Goal: Information Seeking & Learning: Check status

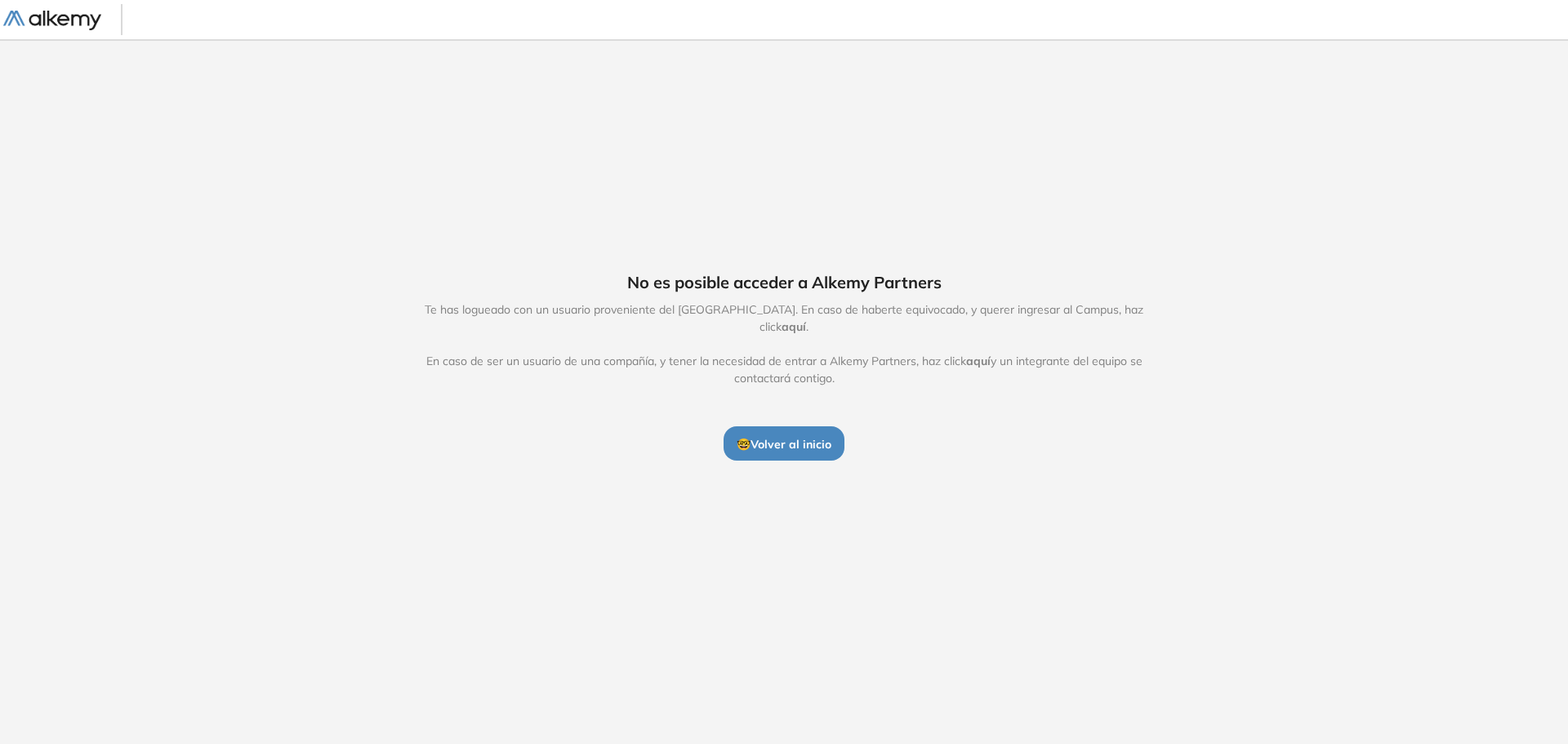
click at [782, 437] on span "🤓 Volver al inicio" at bounding box center [784, 444] width 95 height 15
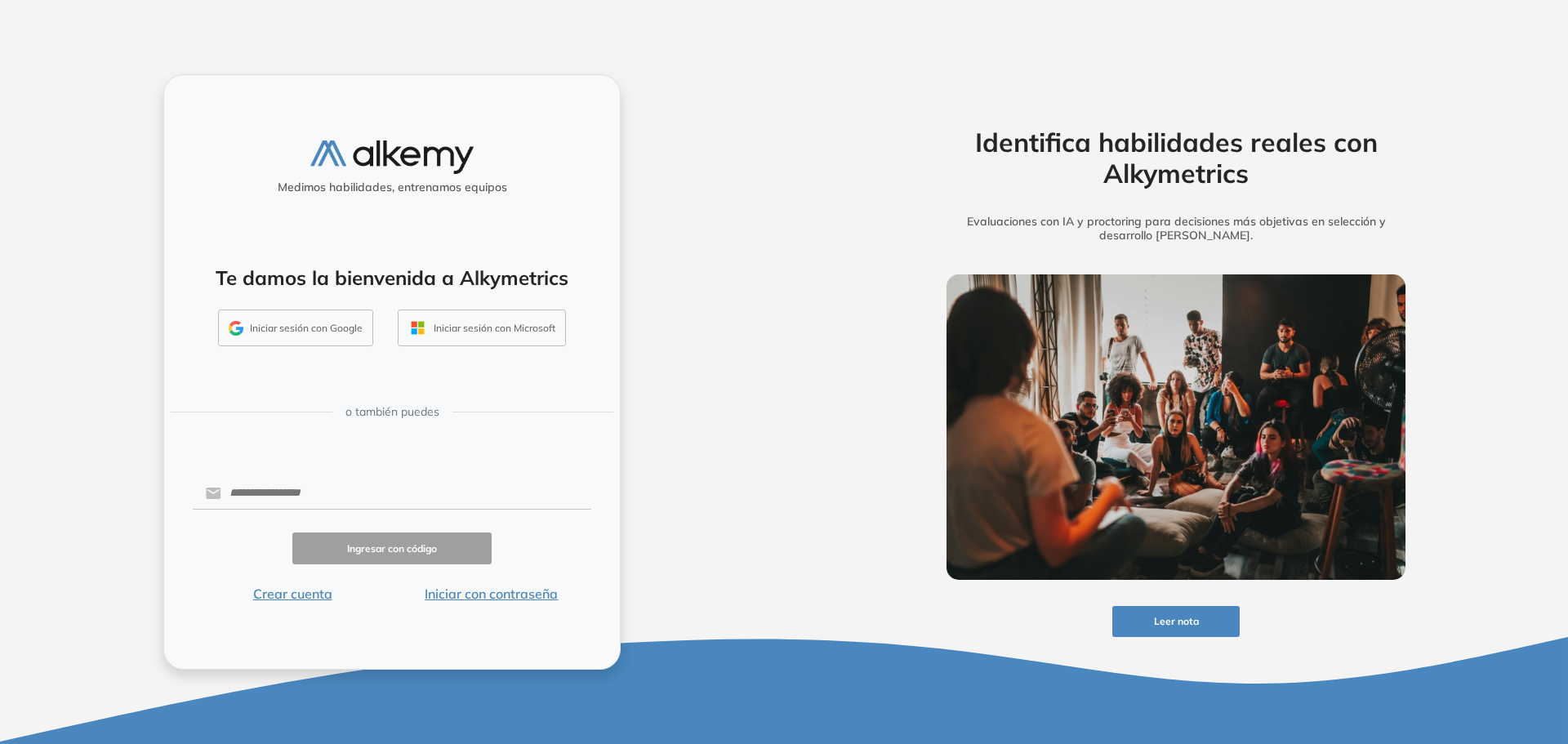
click at [476, 593] on button "Iniciar con contraseña" at bounding box center [492, 594] width 200 height 20
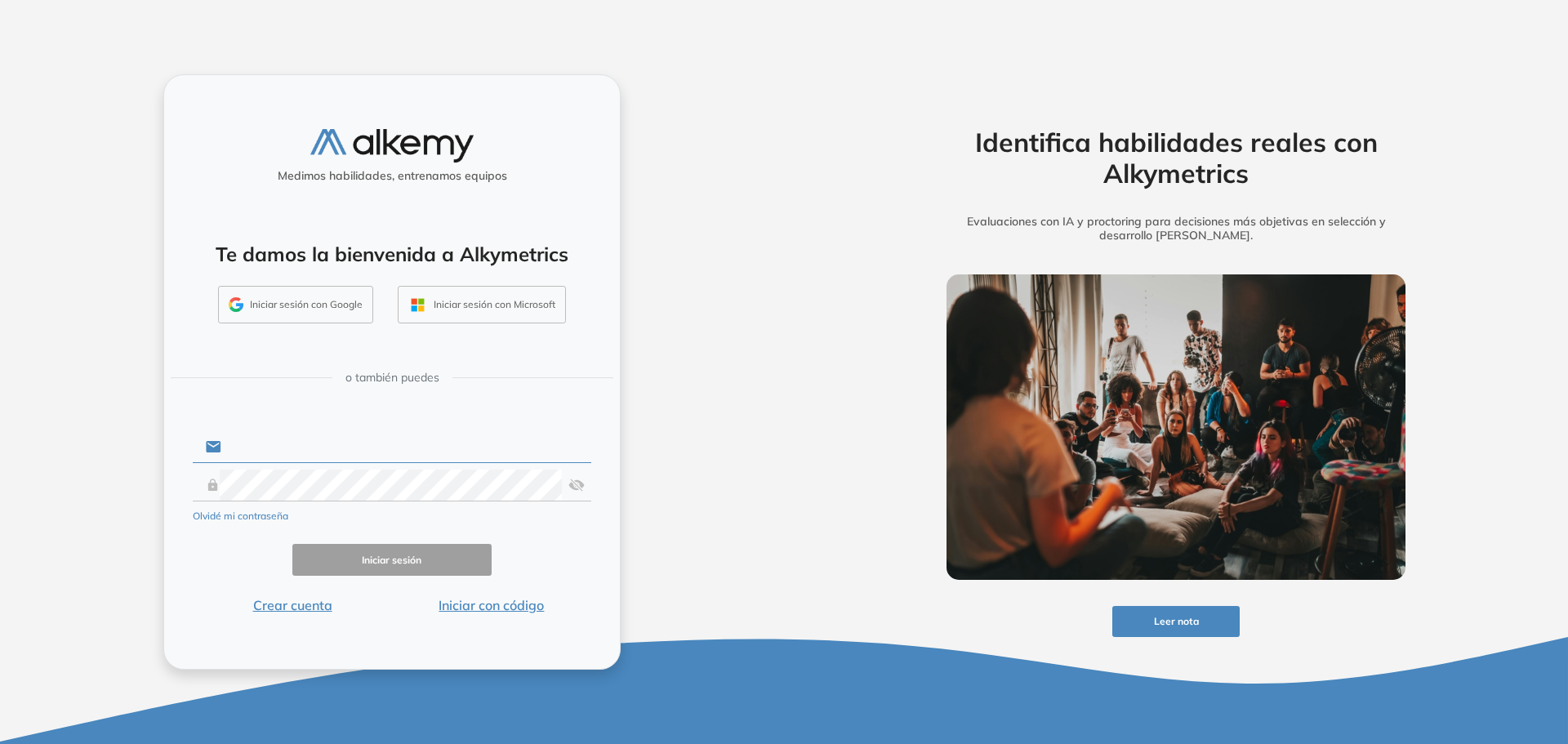
click at [306, 451] on input "text" at bounding box center [406, 447] width 370 height 31
type input "**********"
click at [390, 551] on button "Iniciar sesión" at bounding box center [392, 560] width 200 height 32
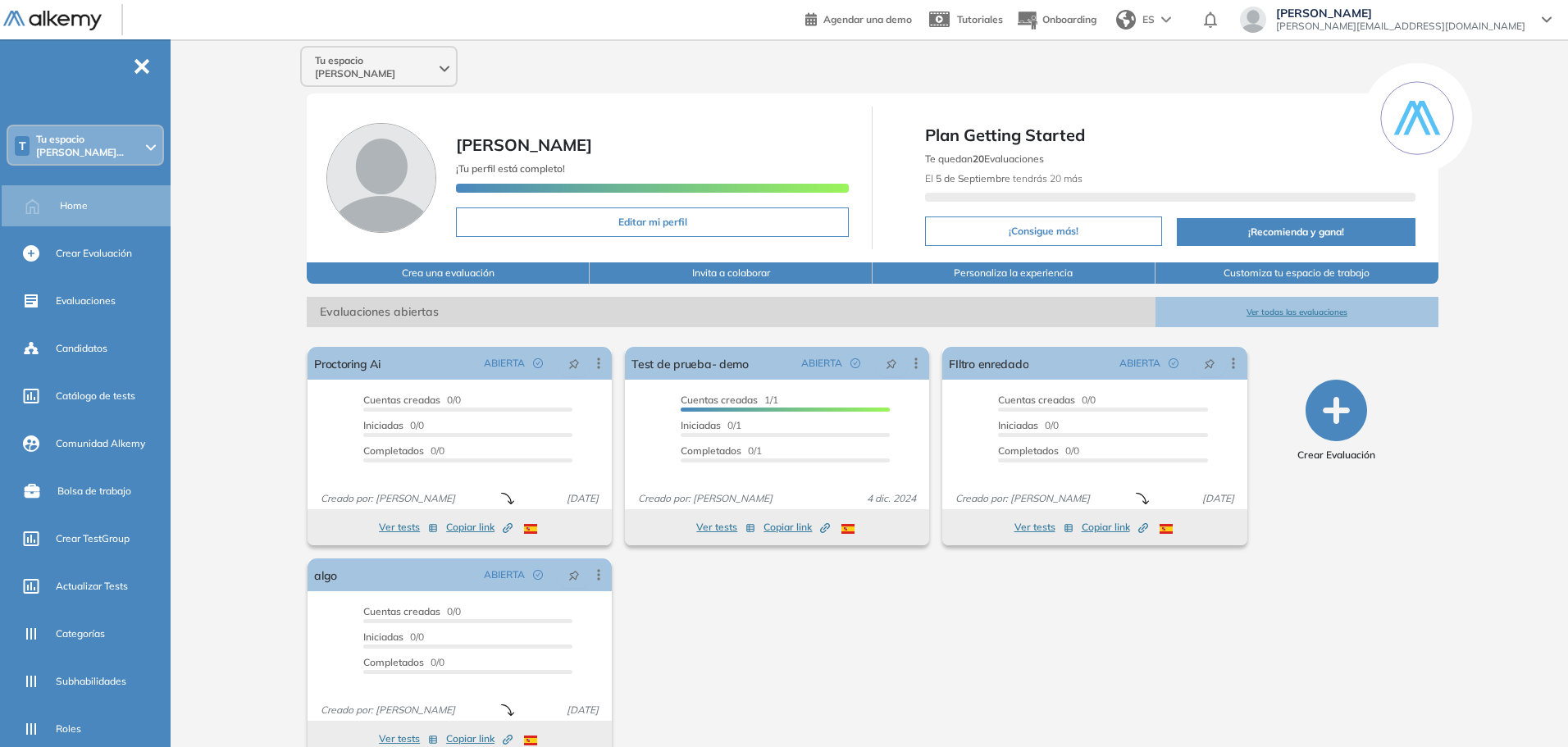
click at [390, 53] on div "Tu espacio [PERSON_NAME]" at bounding box center [378, 67] width 154 height 39
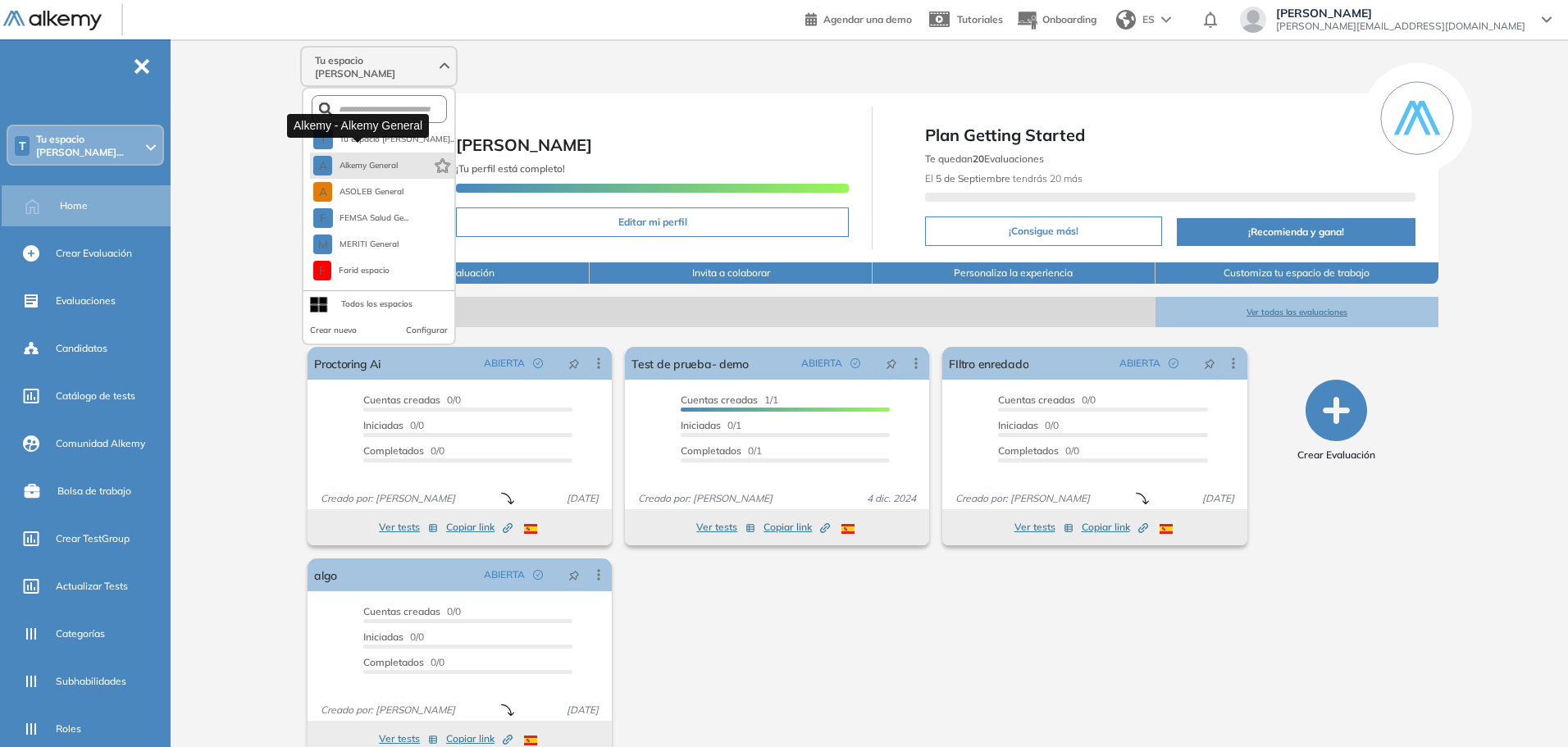
click at [382, 160] on span "Alkemy General" at bounding box center [369, 166] width 59 height 13
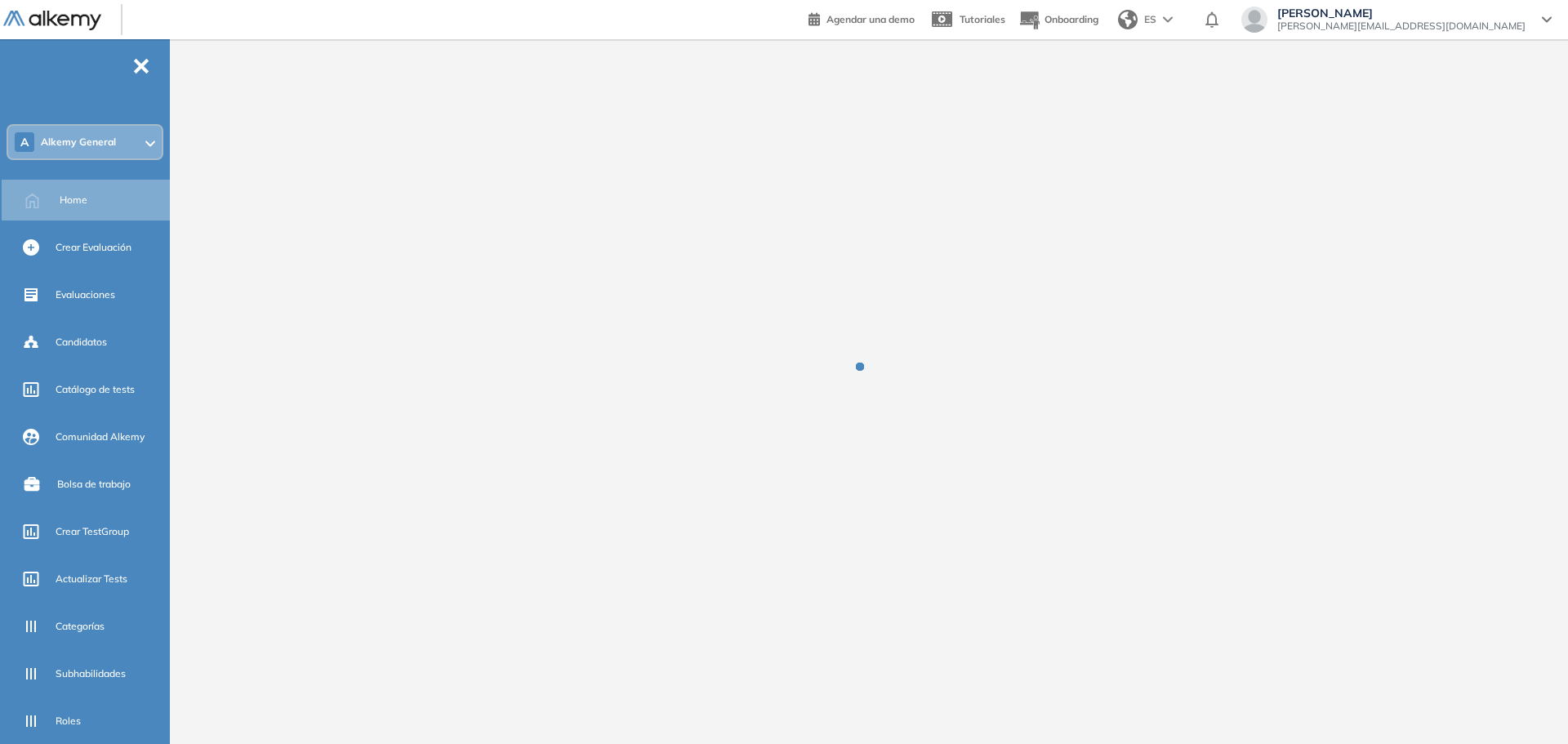
drag, startPoint x: 397, startPoint y: 146, endPoint x: 331, endPoint y: 155, distance: 66.6
click at [331, 155] on div at bounding box center [871, 379] width 1391 height 679
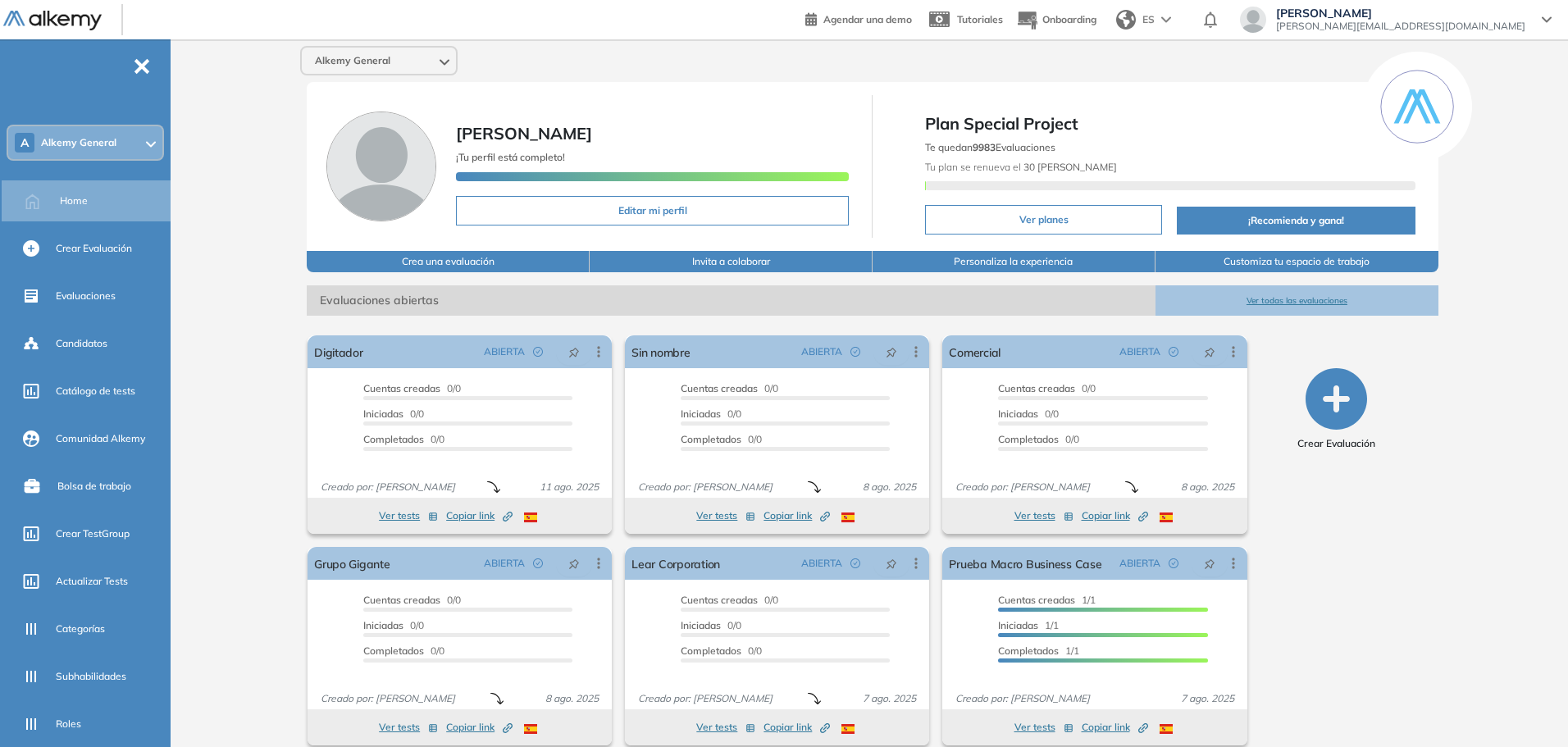
drag, startPoint x: 336, startPoint y: 150, endPoint x: 641, endPoint y: 31, distance: 327.4
click at [644, 29] on header "Agendar una demo Tutoriales Onboarding [PERSON_NAME] Iglesias [EMAIL_ADDRESS][D…" at bounding box center [784, 19] width 1568 height 39
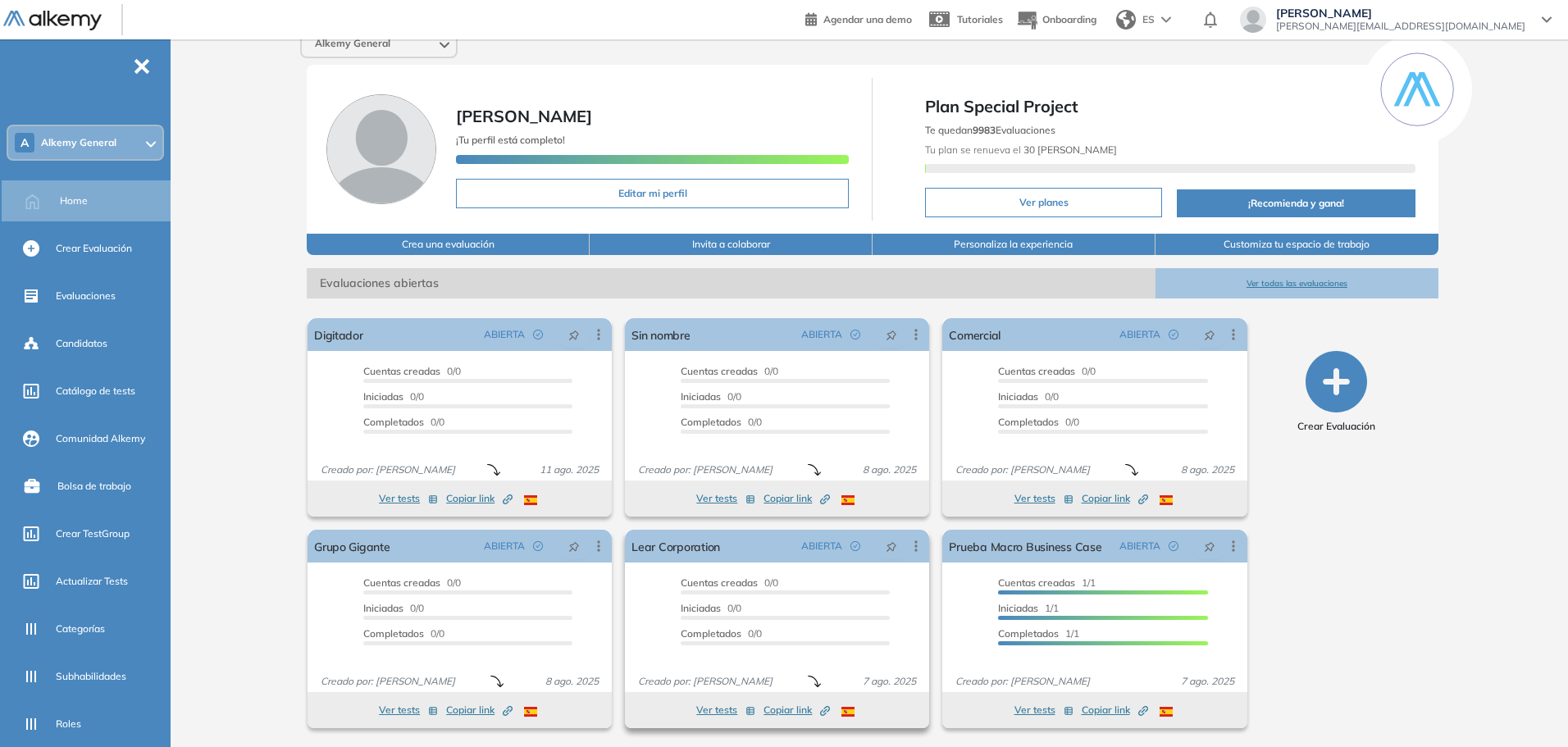
scroll to position [18, 0]
click at [110, 295] on span "Evaluaciones" at bounding box center [85, 295] width 60 height 15
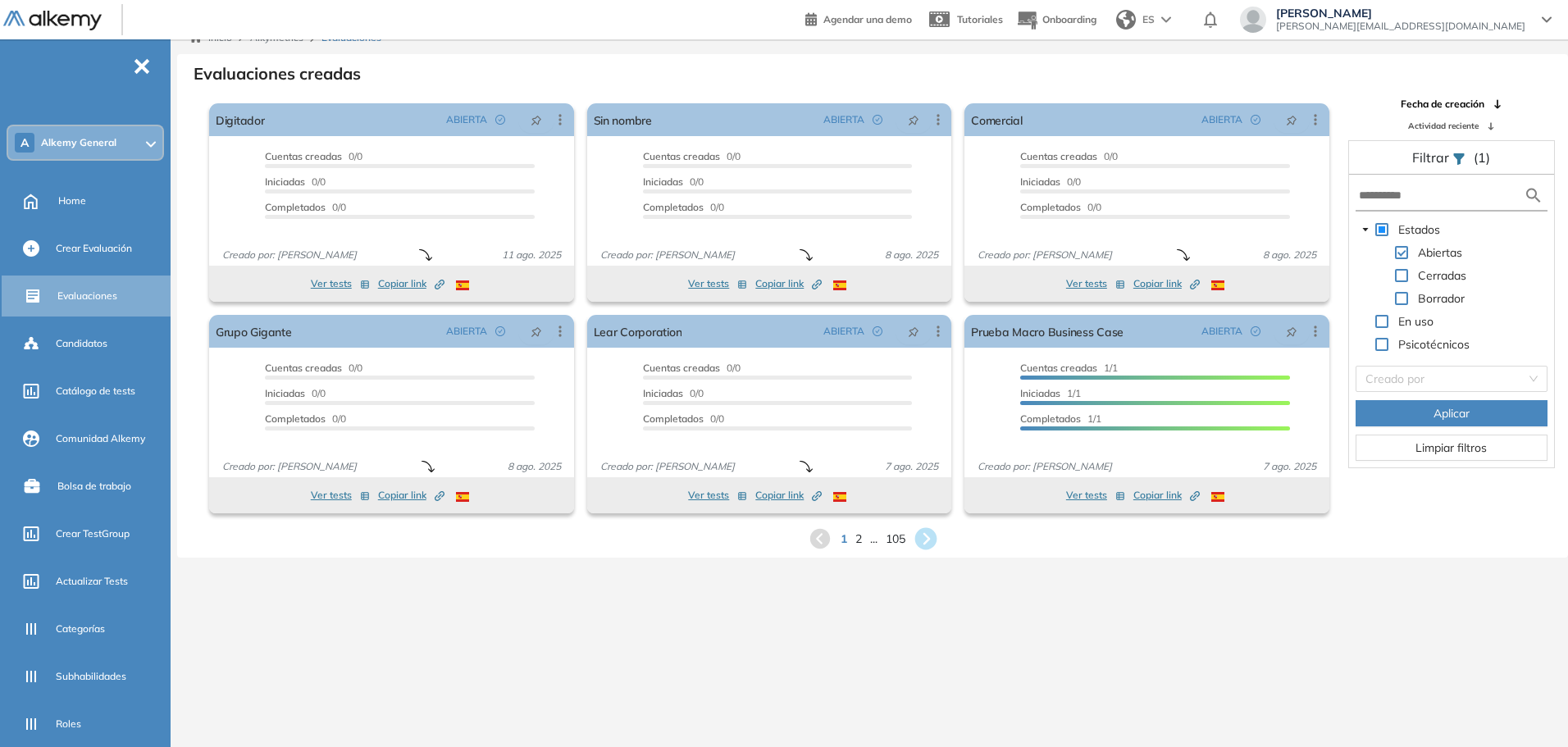
click at [924, 547] on icon at bounding box center [925, 539] width 22 height 22
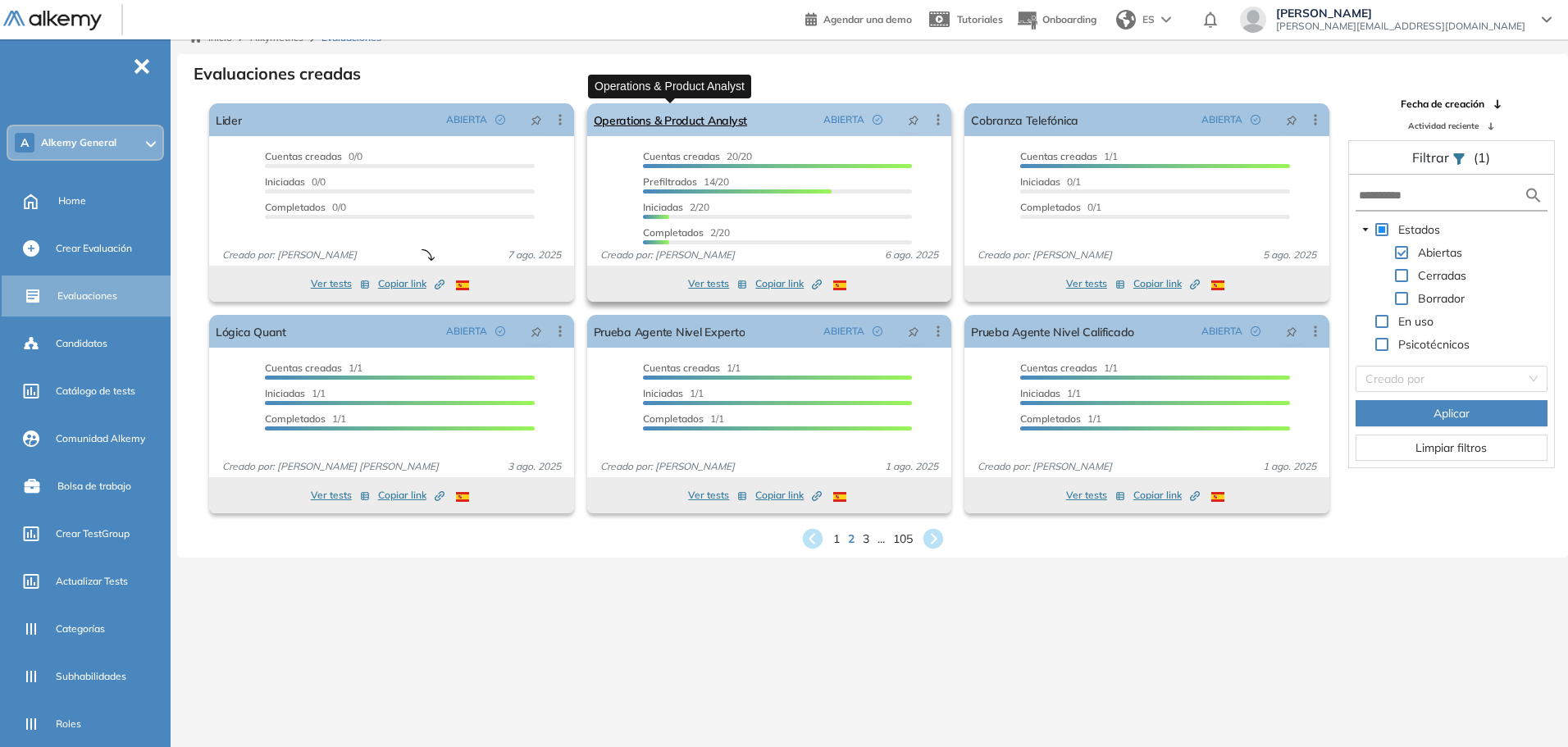
click at [723, 118] on link "Operations & Product Analyst" at bounding box center [670, 120] width 154 height 33
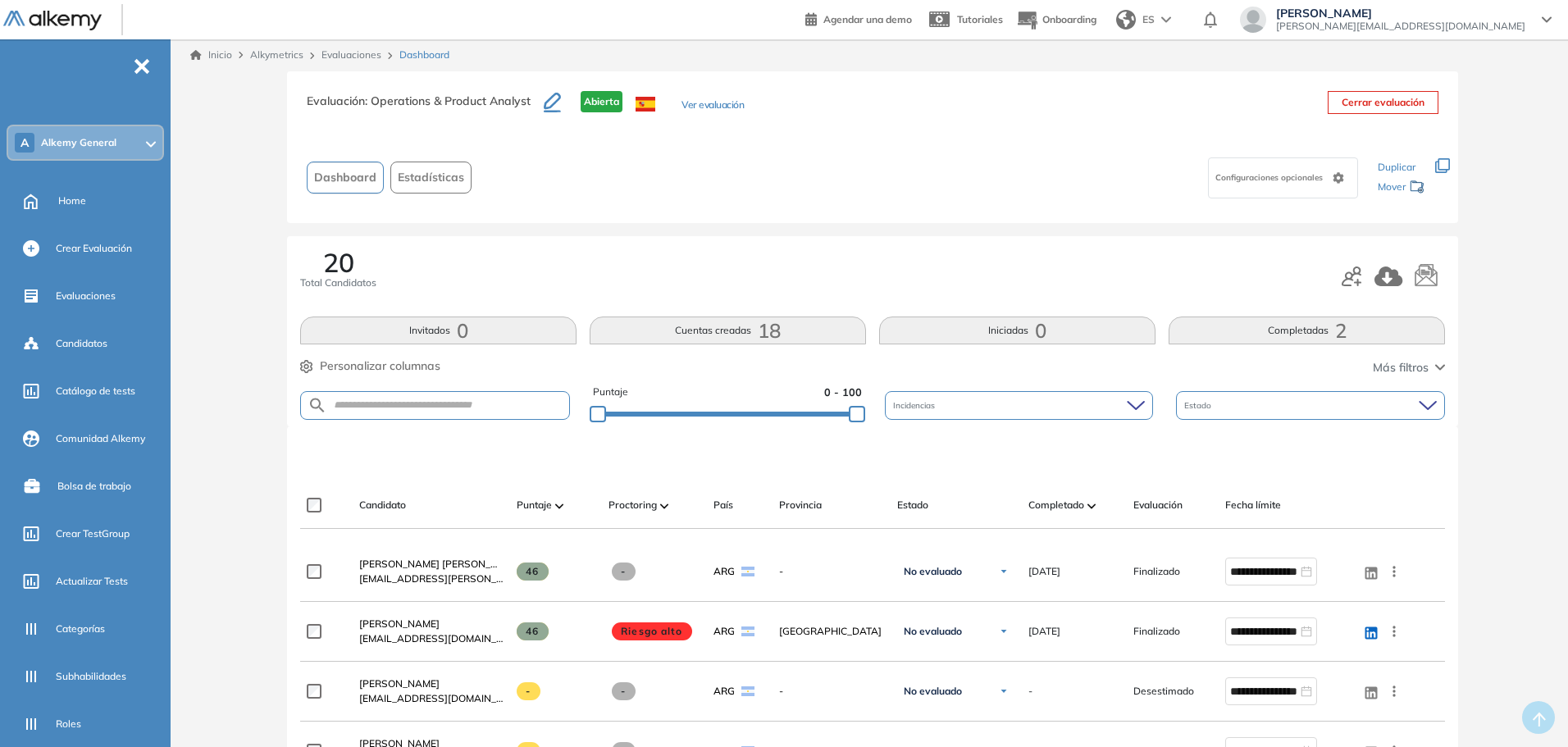
scroll to position [191, 0]
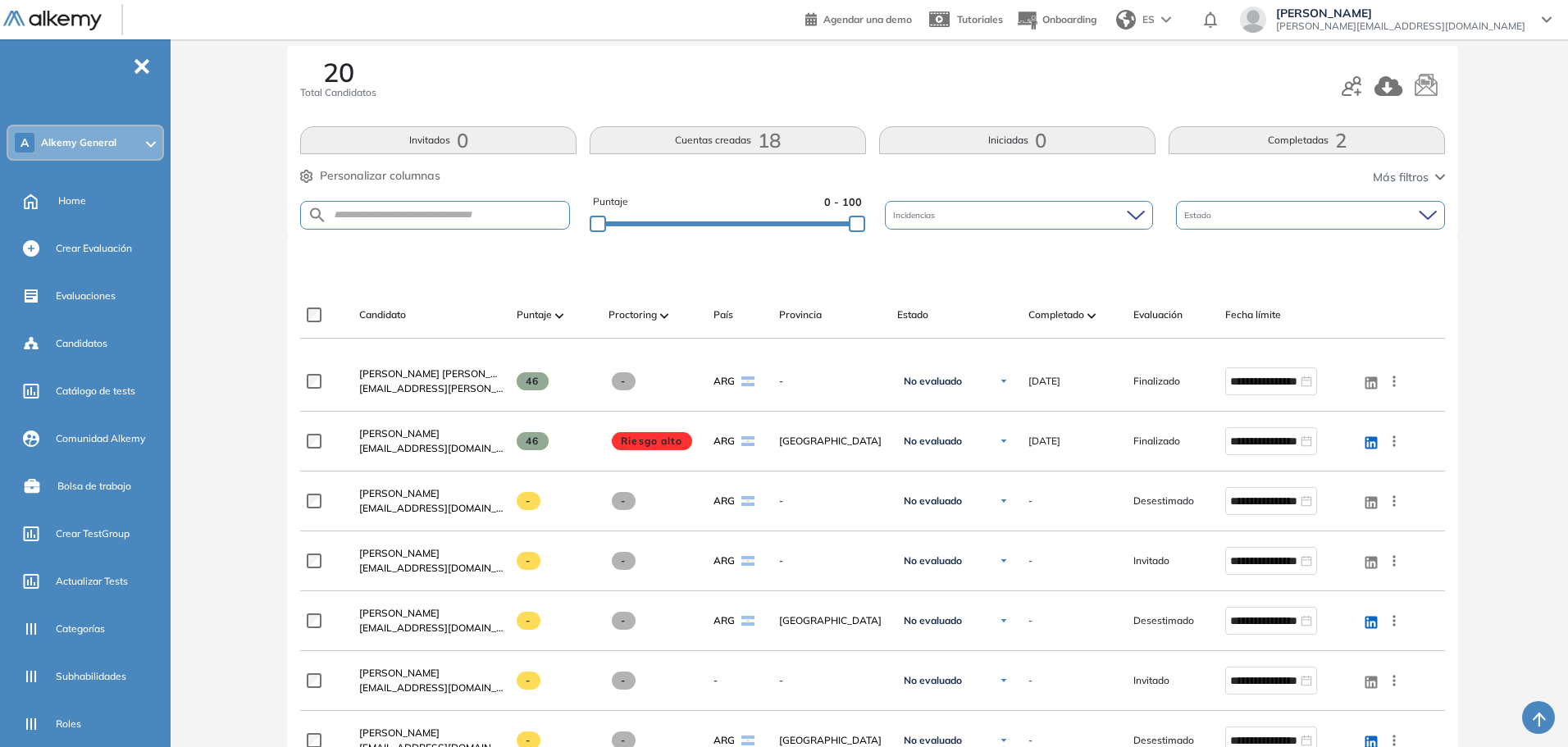
click at [1303, 214] on div "Estado" at bounding box center [1310, 215] width 269 height 29
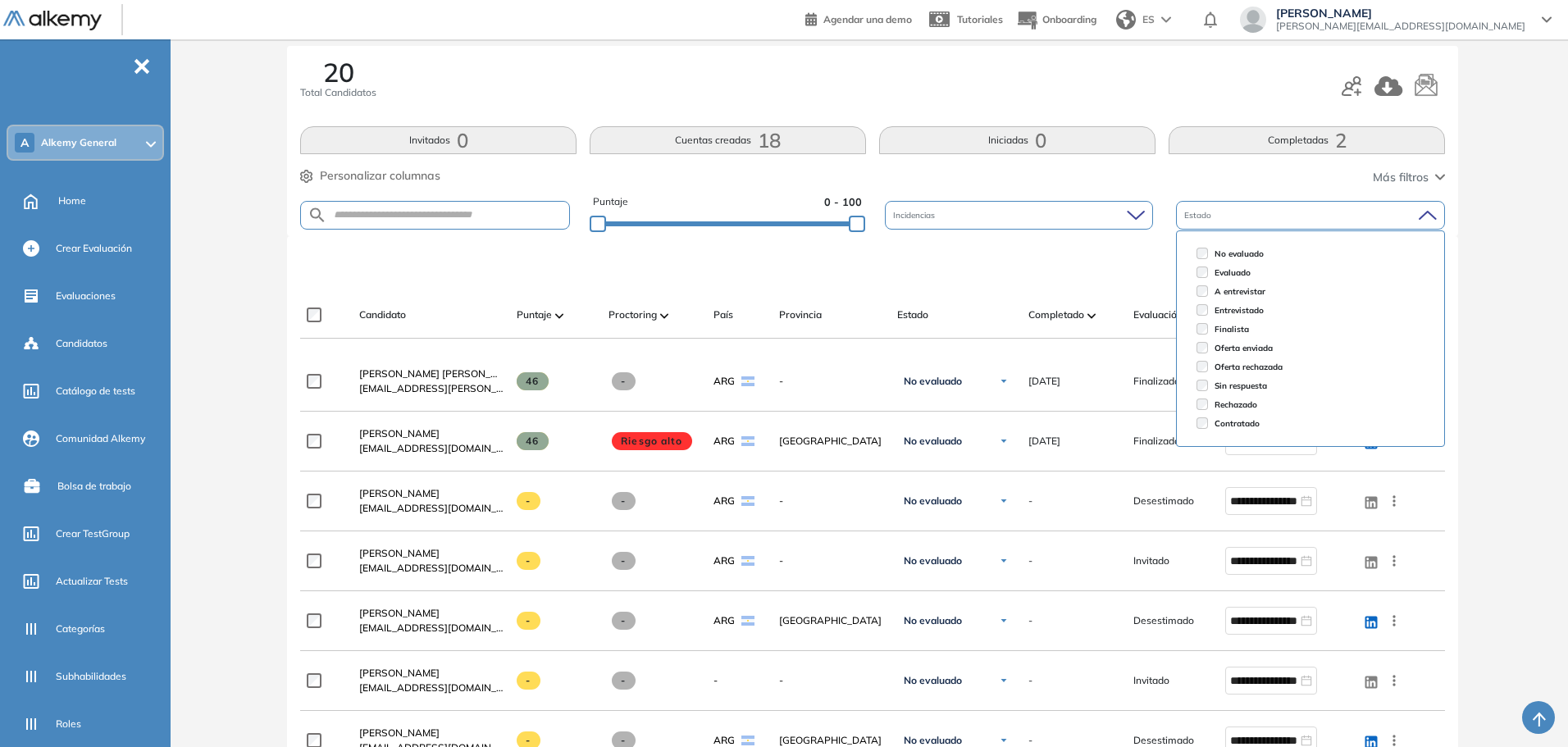
scroll to position [0, 0]
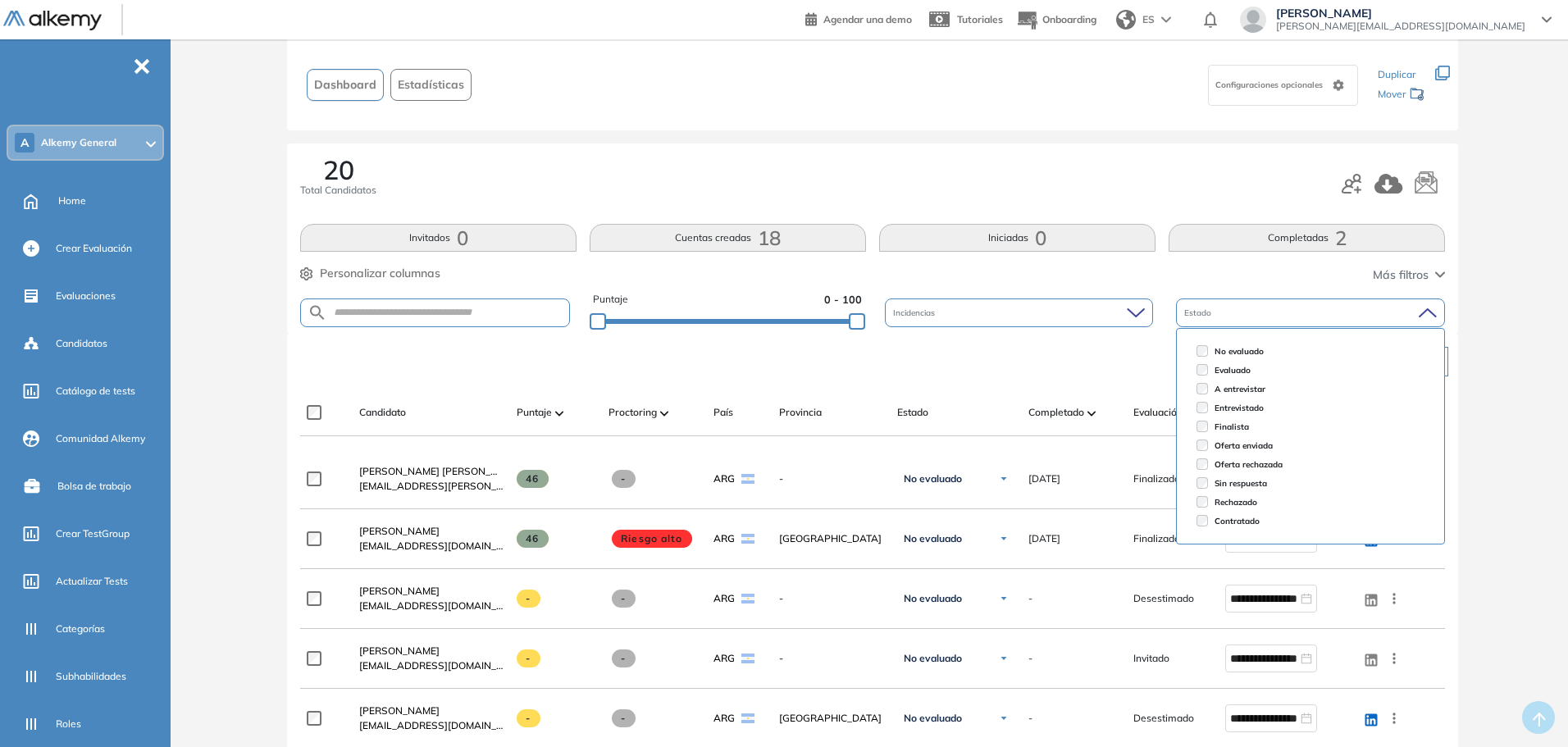
scroll to position [191, 0]
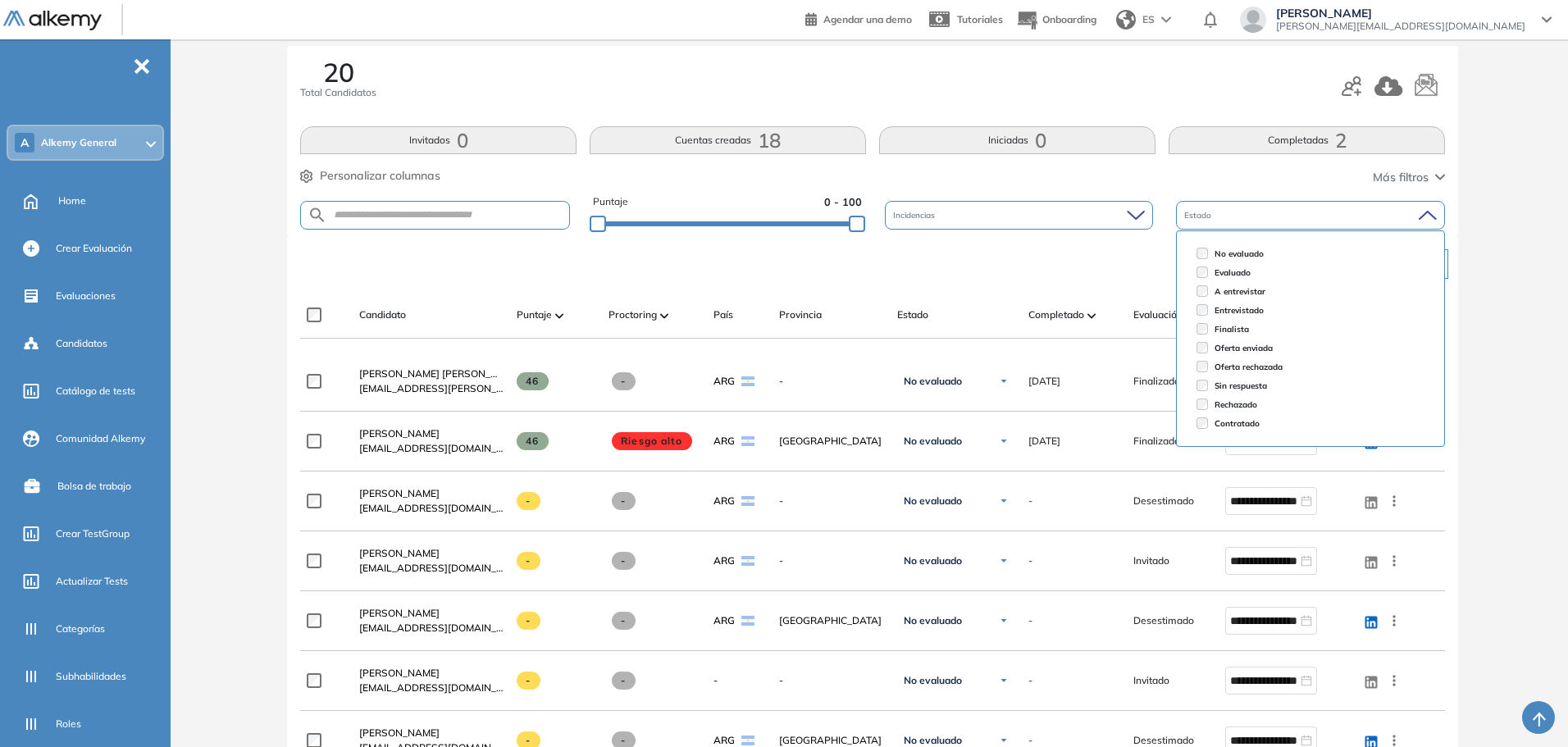
click at [1429, 181] on button "Más filtros" at bounding box center [1408, 178] width 72 height 17
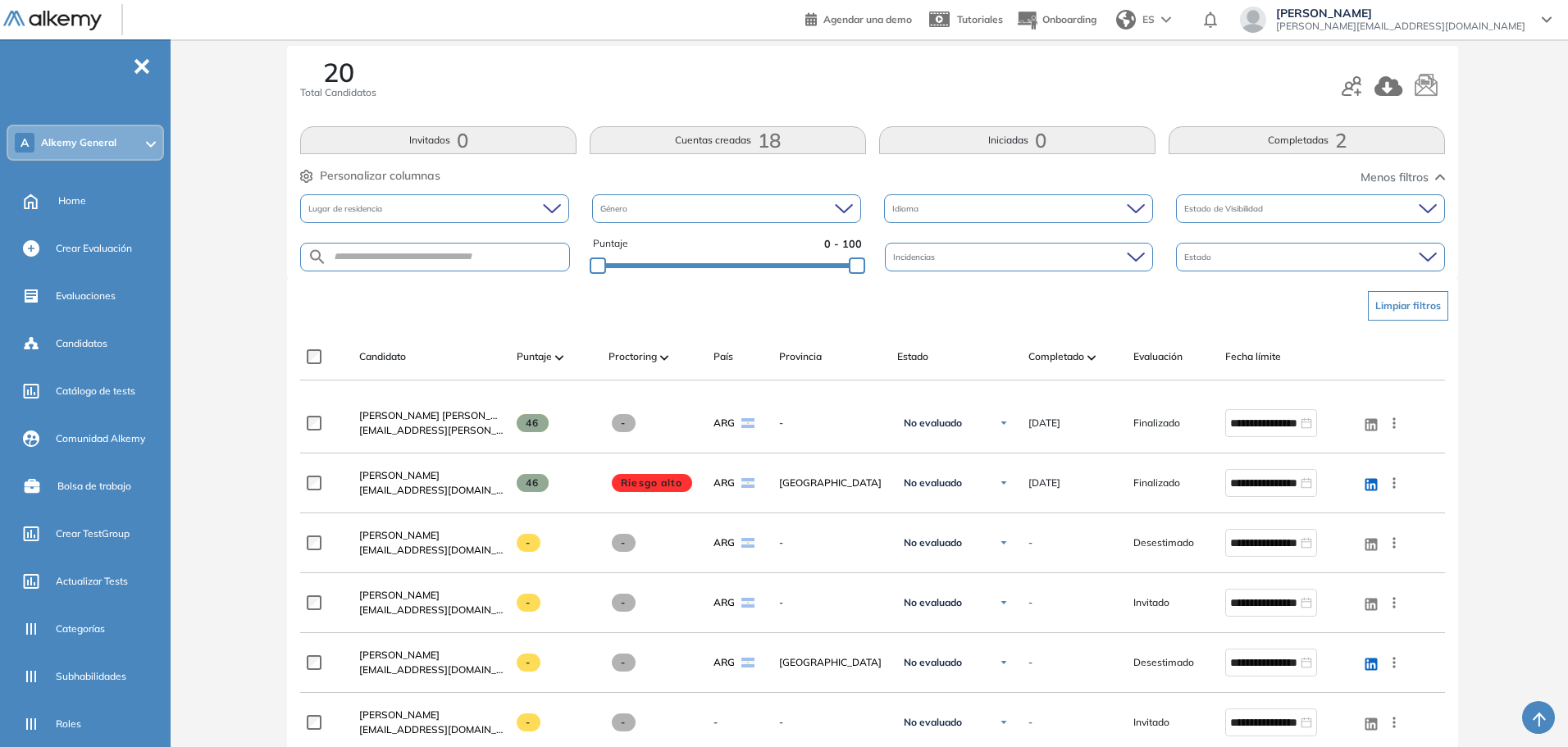
click at [438, 201] on div "Lugar de residencia" at bounding box center [434, 208] width 269 height 29
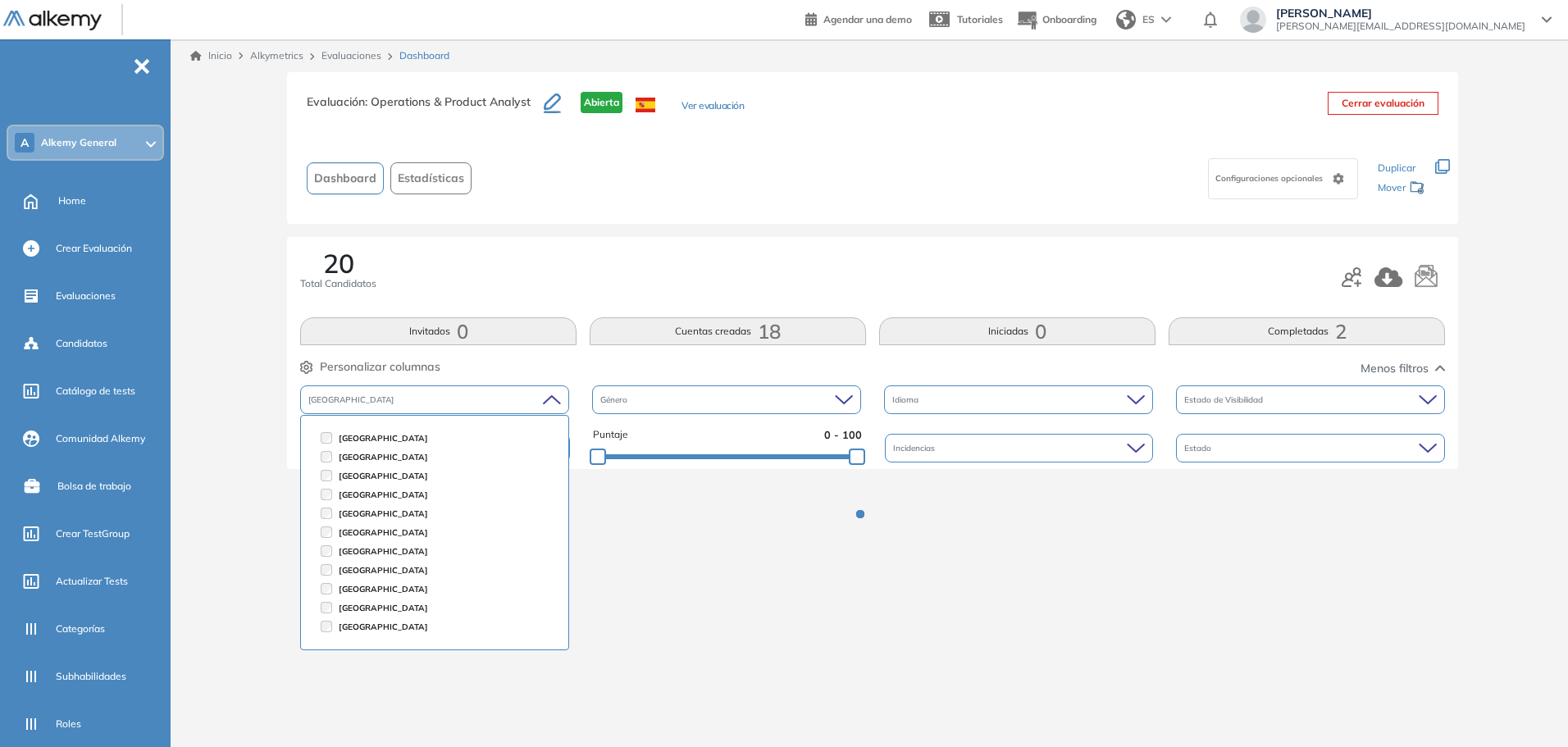
scroll to position [0, 0]
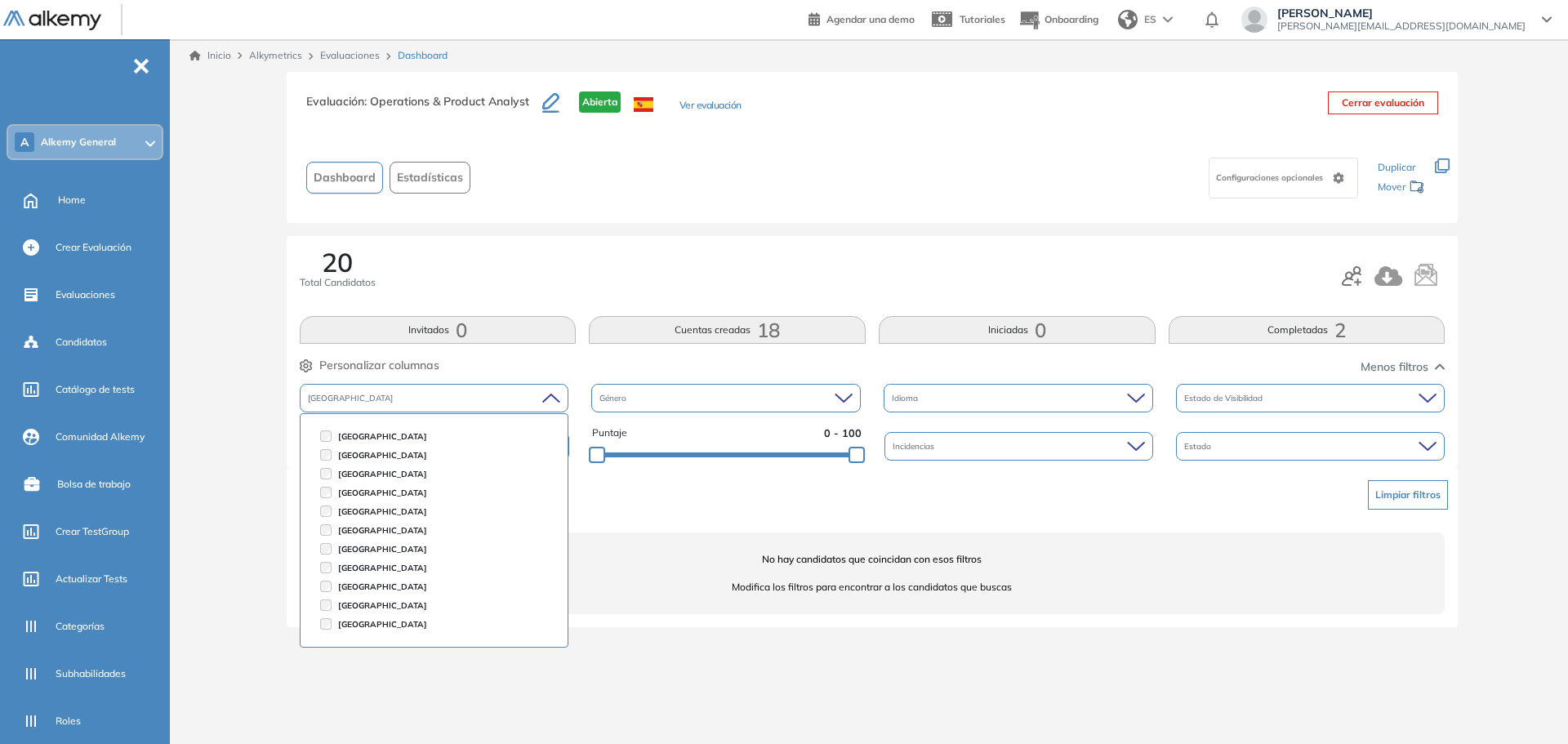
click at [318, 454] on li "[GEOGRAPHIC_DATA]" at bounding box center [434, 456] width 242 height 19
